Goal: Information Seeking & Learning: Learn about a topic

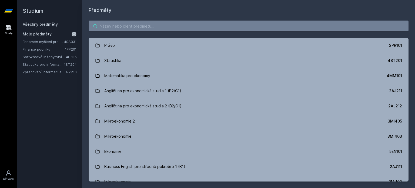
click at [108, 28] on input "search" at bounding box center [249, 26] width 320 height 11
drag, startPoint x: 200, startPoint y: 23, endPoint x: 111, endPoint y: 25, distance: 88.6
click at [111, 25] on input "search" at bounding box center [249, 26] width 320 height 11
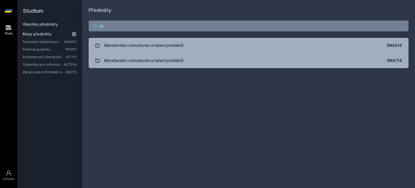
type input "ř"
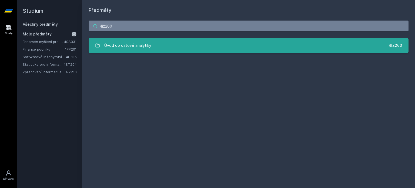
type input "4iz260"
click at [216, 48] on link "Úvod do datové analytiky 4IZ260" at bounding box center [249, 45] width 320 height 15
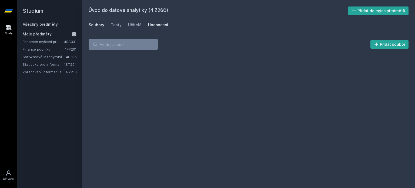
click at [156, 26] on div "Hodnocení" at bounding box center [158, 24] width 20 height 5
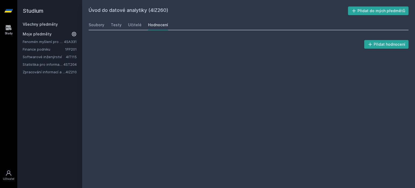
click at [156, 26] on div "Hodnocení" at bounding box center [158, 24] width 20 height 5
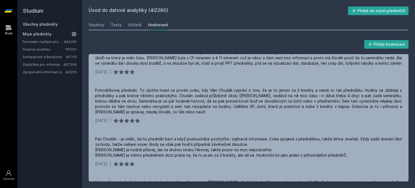
scroll to position [76, 0]
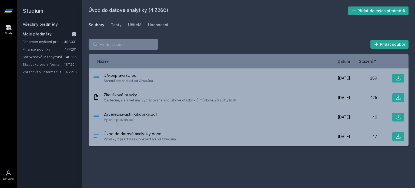
click at [52, 24] on link "Všechny předměty" at bounding box center [40, 24] width 35 height 5
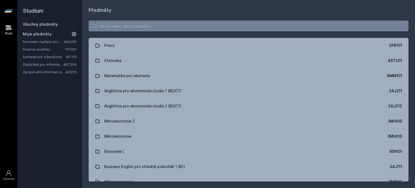
click at [114, 26] on input "search" at bounding box center [249, 26] width 320 height 11
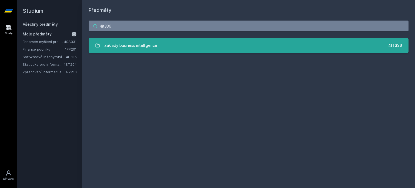
type input "4it336"
click at [146, 52] on link "Základy business intelligence 4IT336" at bounding box center [249, 45] width 320 height 15
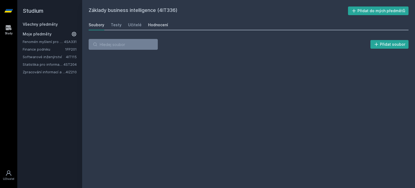
click at [158, 24] on div "Hodnocení" at bounding box center [158, 24] width 20 height 5
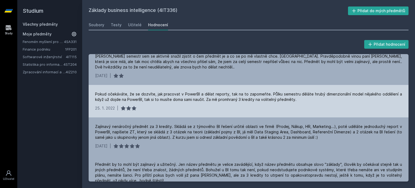
scroll to position [6, 0]
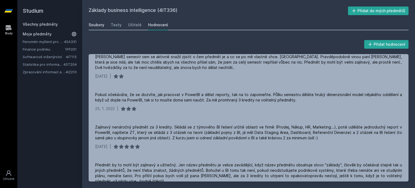
click at [93, 26] on div "Soubory" at bounding box center [97, 24] width 16 height 5
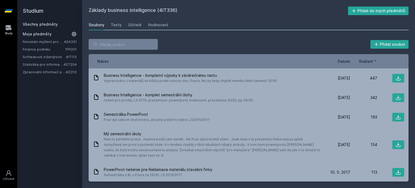
click at [41, 24] on link "Všechny předměty" at bounding box center [40, 24] width 35 height 5
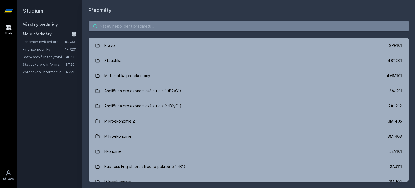
click at [117, 31] on input "search" at bounding box center [249, 26] width 320 height 11
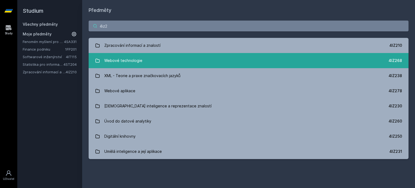
type input "4iz2"
click at [166, 62] on link "Webové technologie 4IZ268" at bounding box center [249, 60] width 320 height 15
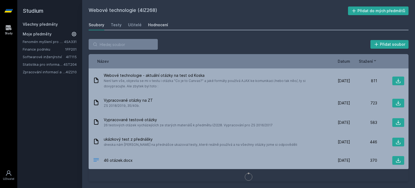
click at [148, 26] on div "Hodnocení" at bounding box center [158, 24] width 20 height 5
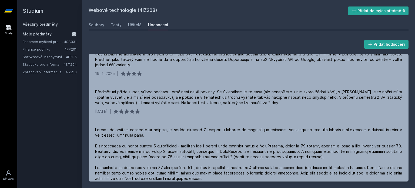
scroll to position [57, 0]
